Goal: Transaction & Acquisition: Download file/media

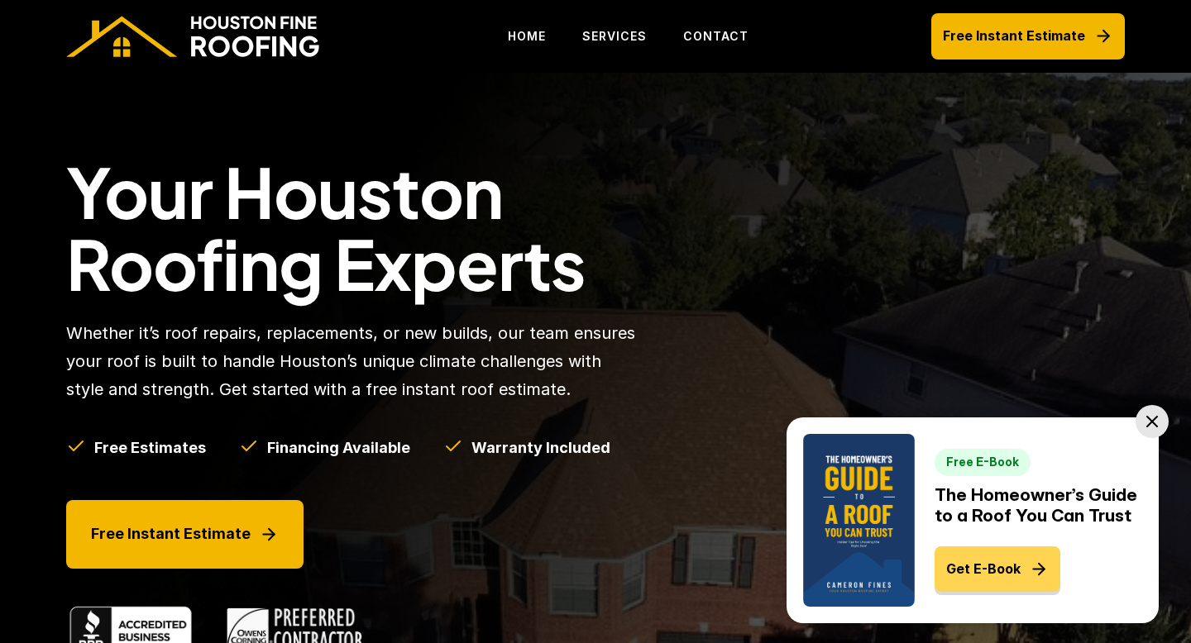
click at [971, 569] on p "Get E-Book" at bounding box center [983, 569] width 74 height 22
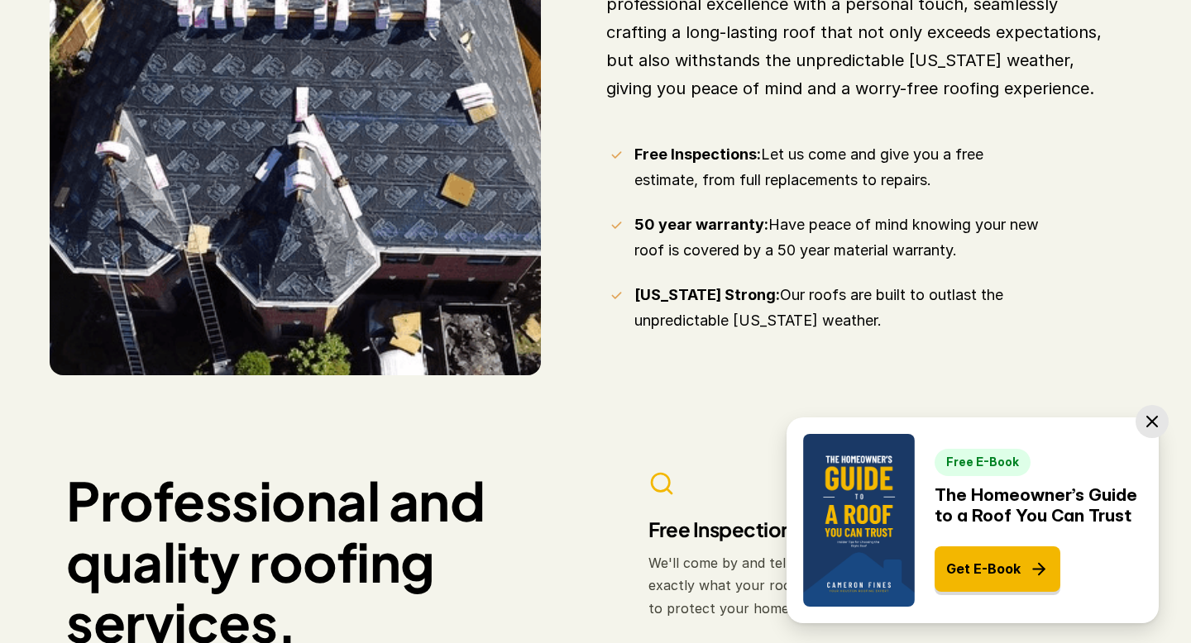
scroll to position [985, 0]
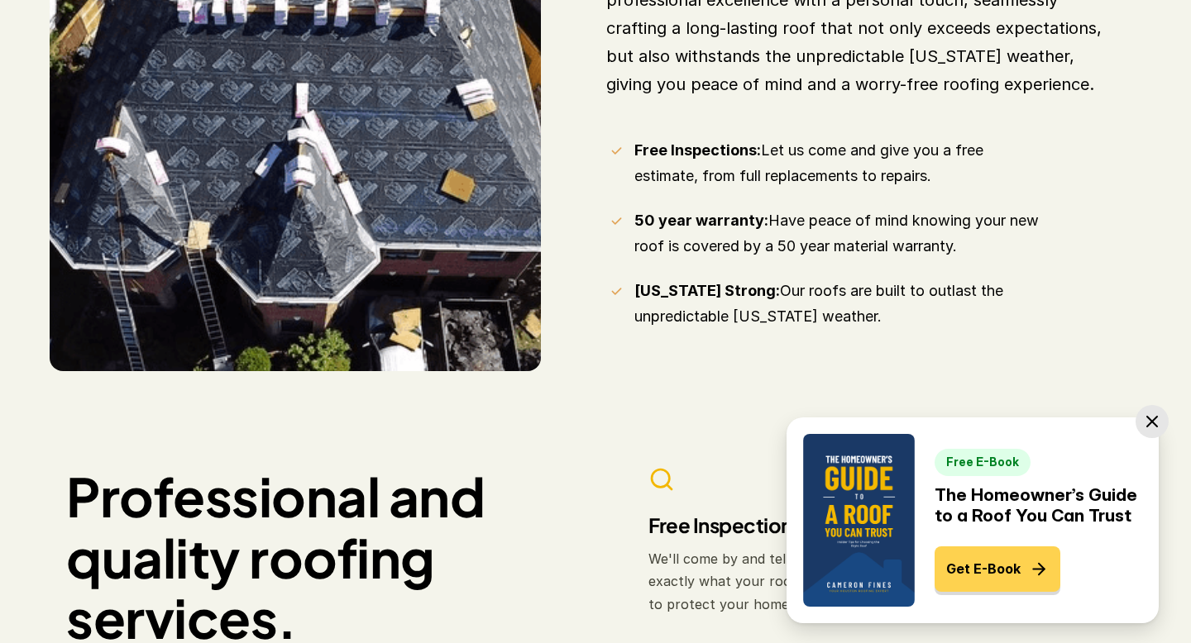
click at [975, 561] on p "Get E-Book" at bounding box center [983, 569] width 74 height 22
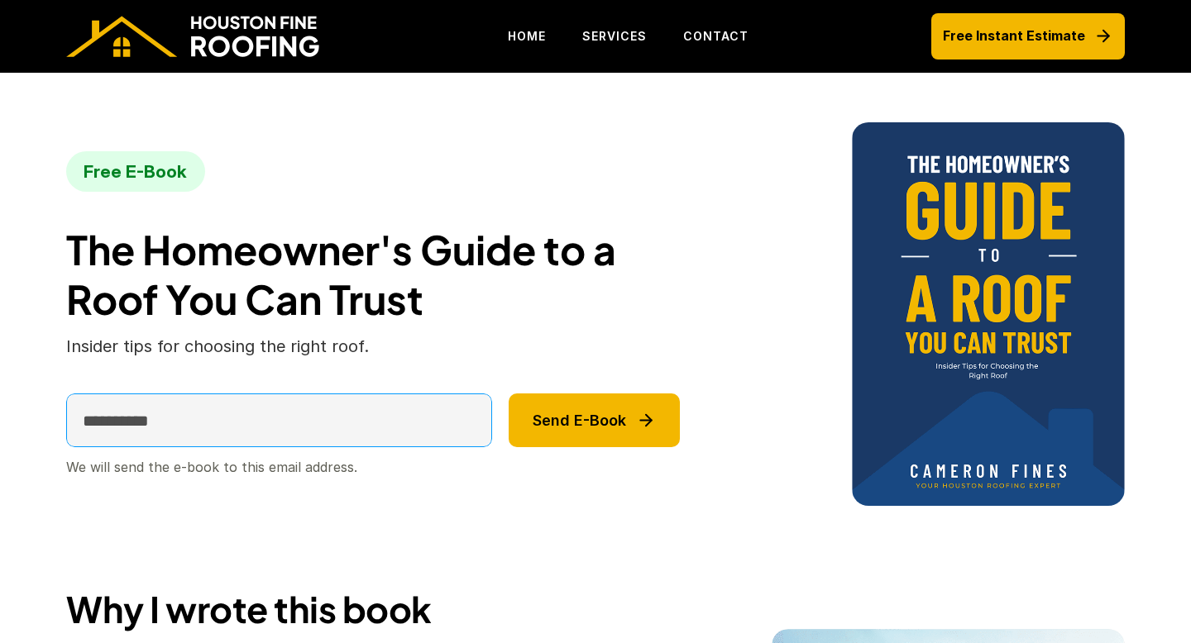
click at [330, 416] on input "email" at bounding box center [279, 421] width 426 height 54
type input "**********"
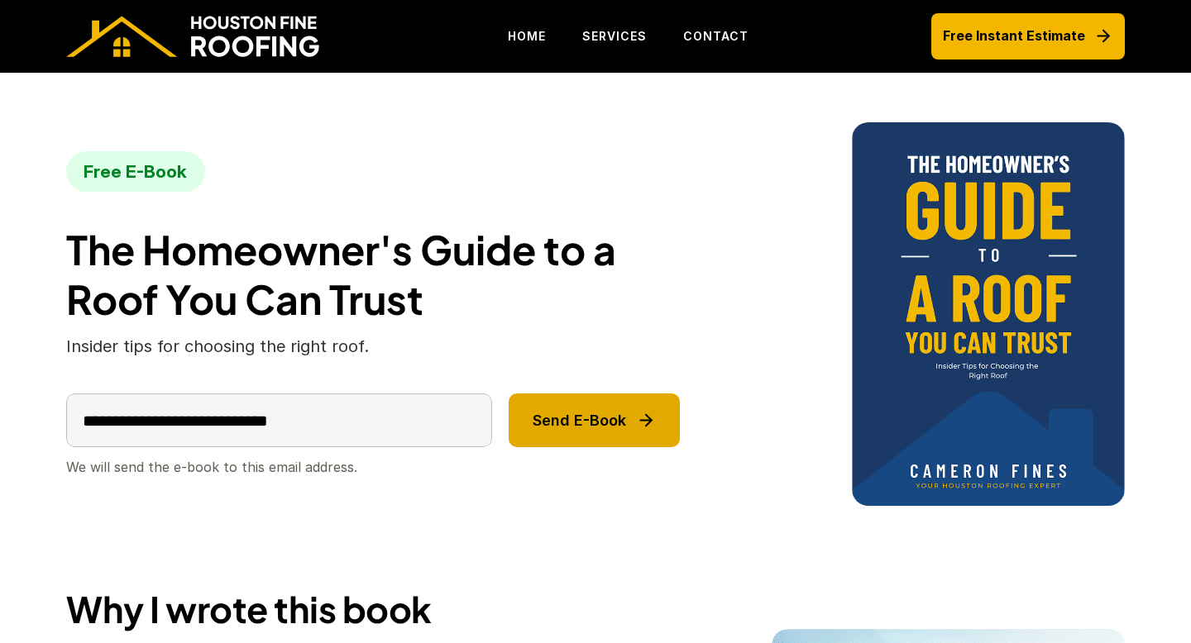
click at [549, 414] on p "Send E-Book" at bounding box center [579, 421] width 93 height 18
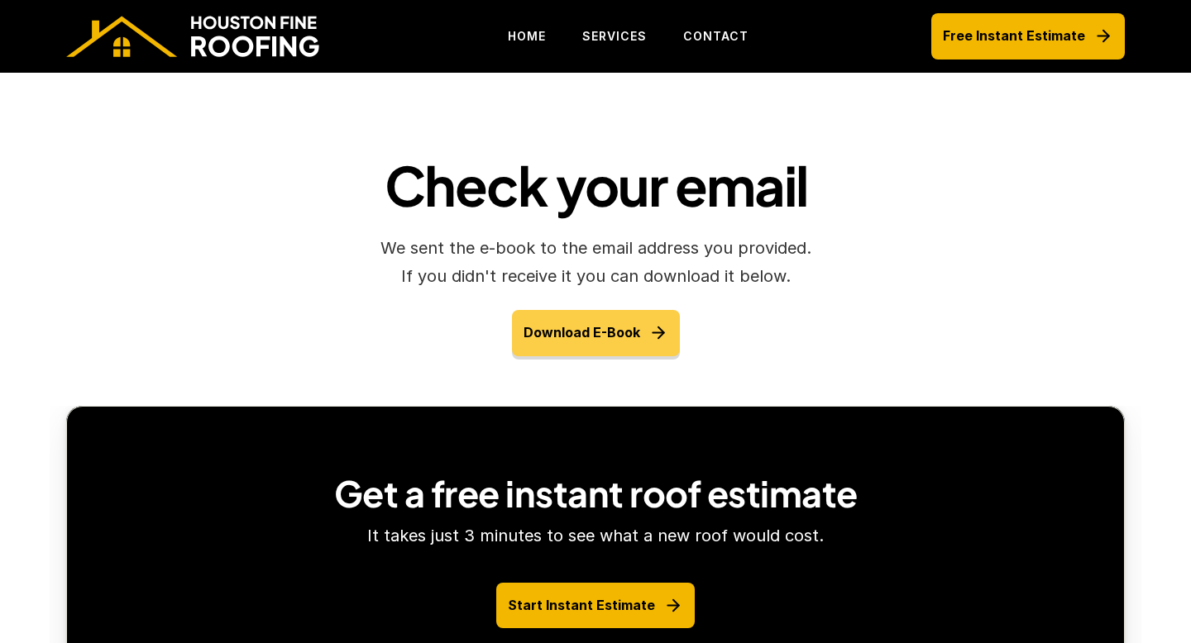
click at [568, 335] on p "Download E-Book" at bounding box center [582, 333] width 117 height 22
